Goal: Register for event/course

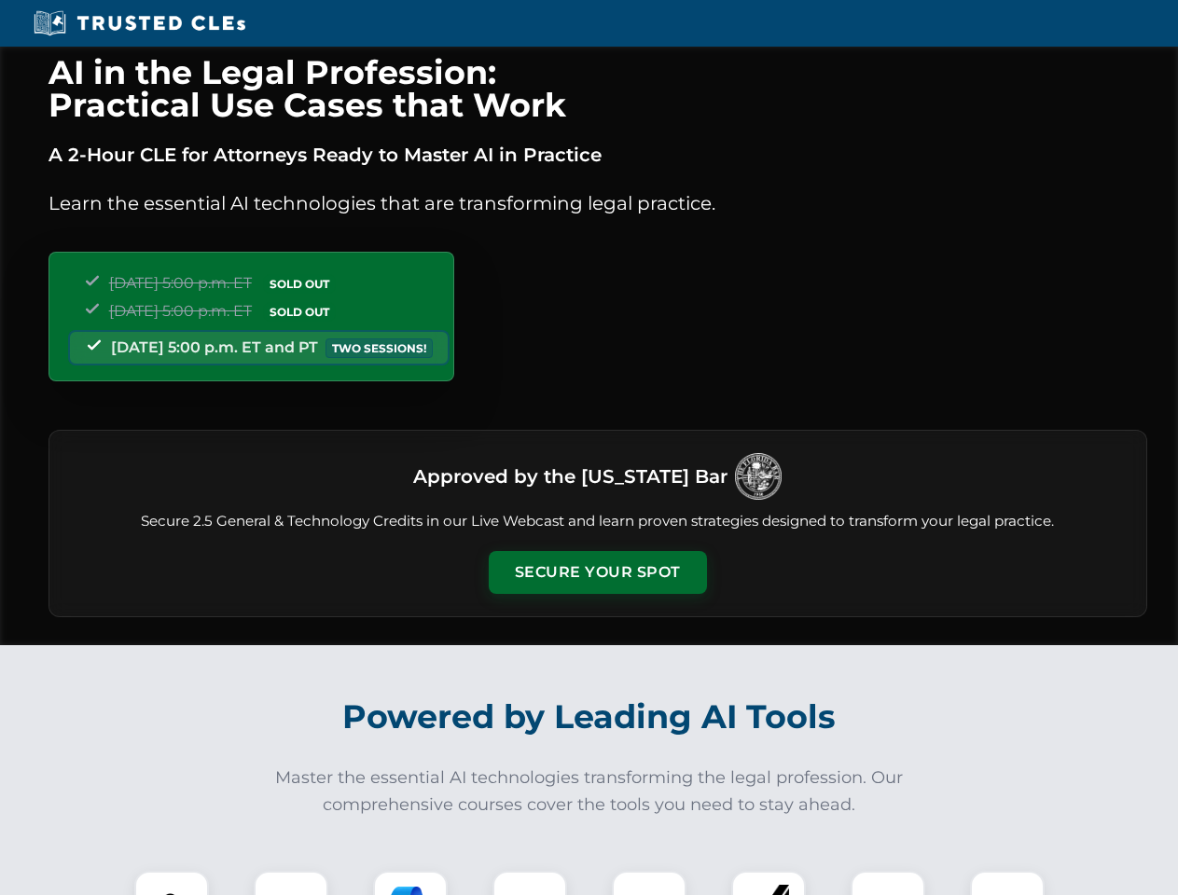
click at [597, 573] on button "Secure Your Spot" at bounding box center [598, 572] width 218 height 43
click at [172, 883] on img at bounding box center [172, 908] width 54 height 54
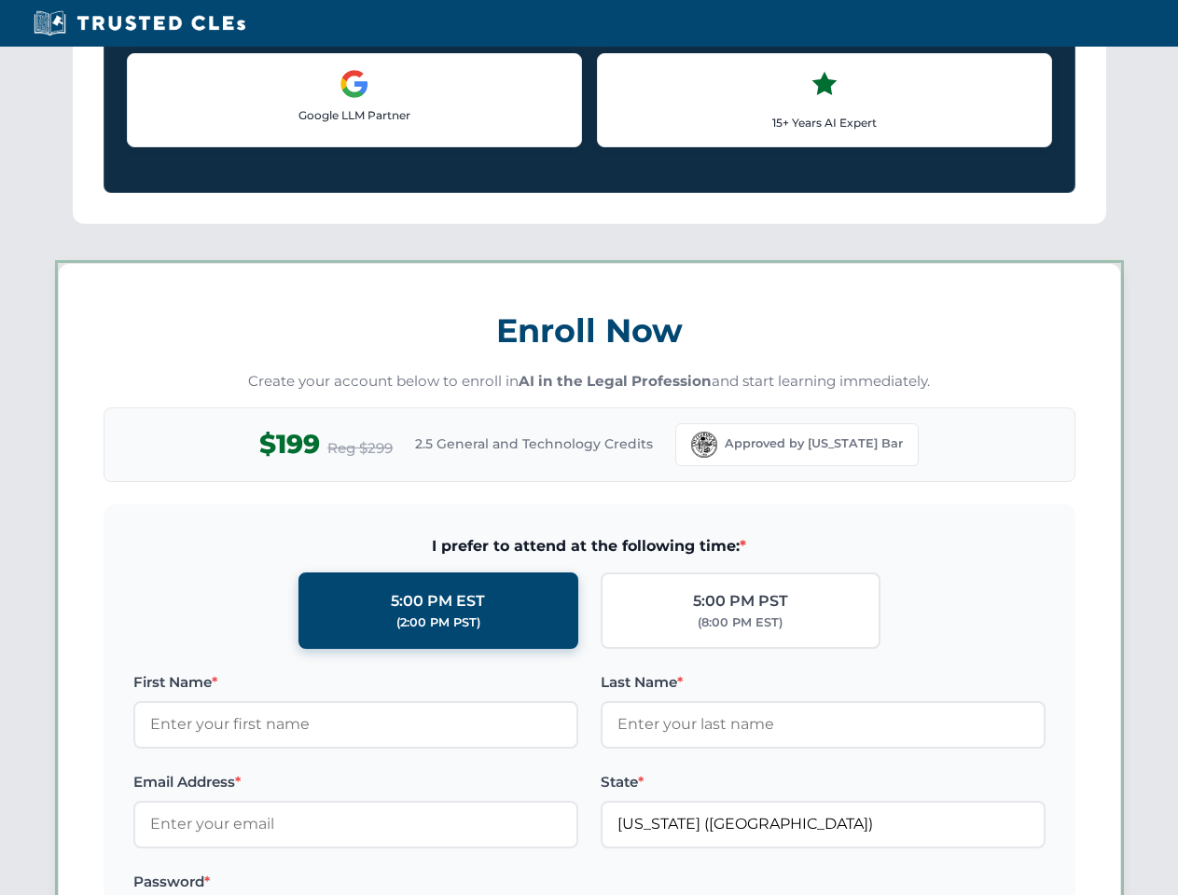
click at [410, 883] on label "Password *" at bounding box center [355, 882] width 445 height 22
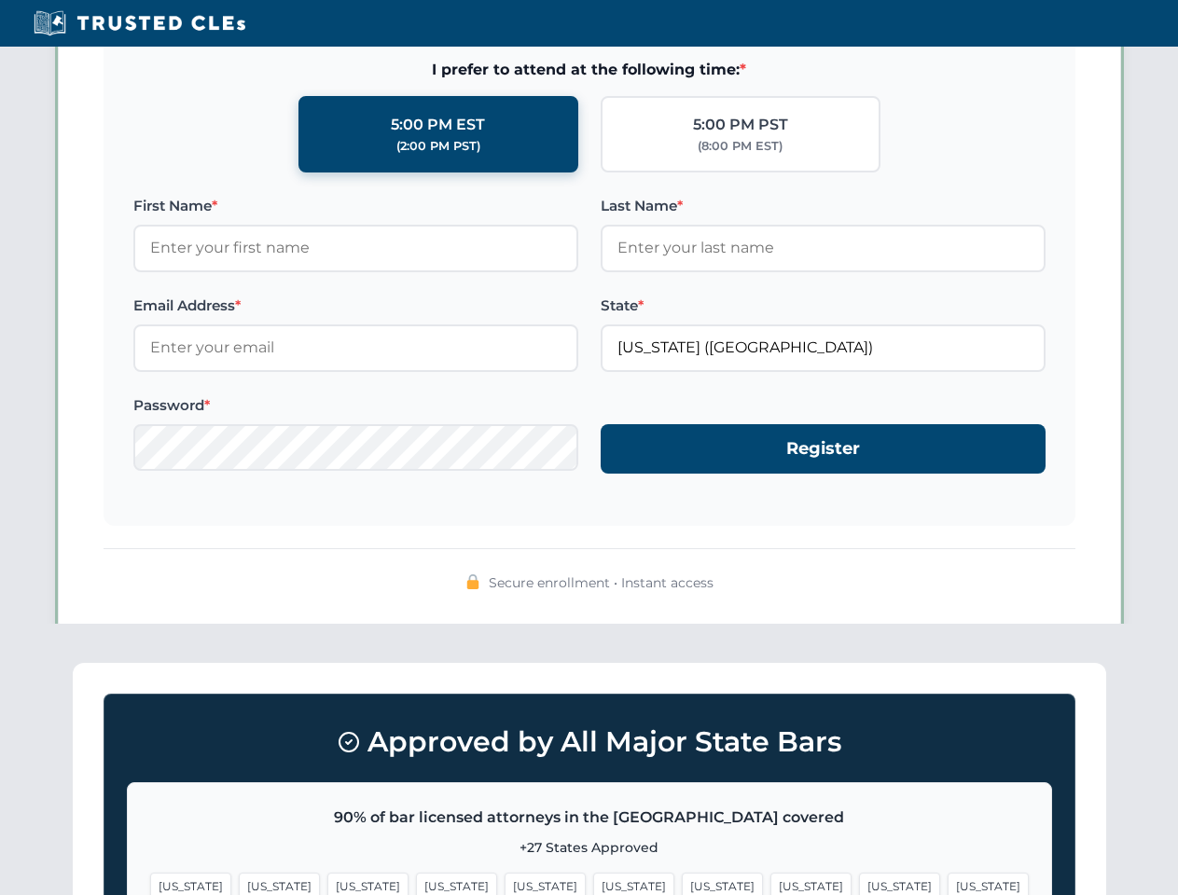
click at [859, 883] on span "[US_STATE]" at bounding box center [899, 886] width 81 height 27
